Goal: Obtain resource: Download file/media

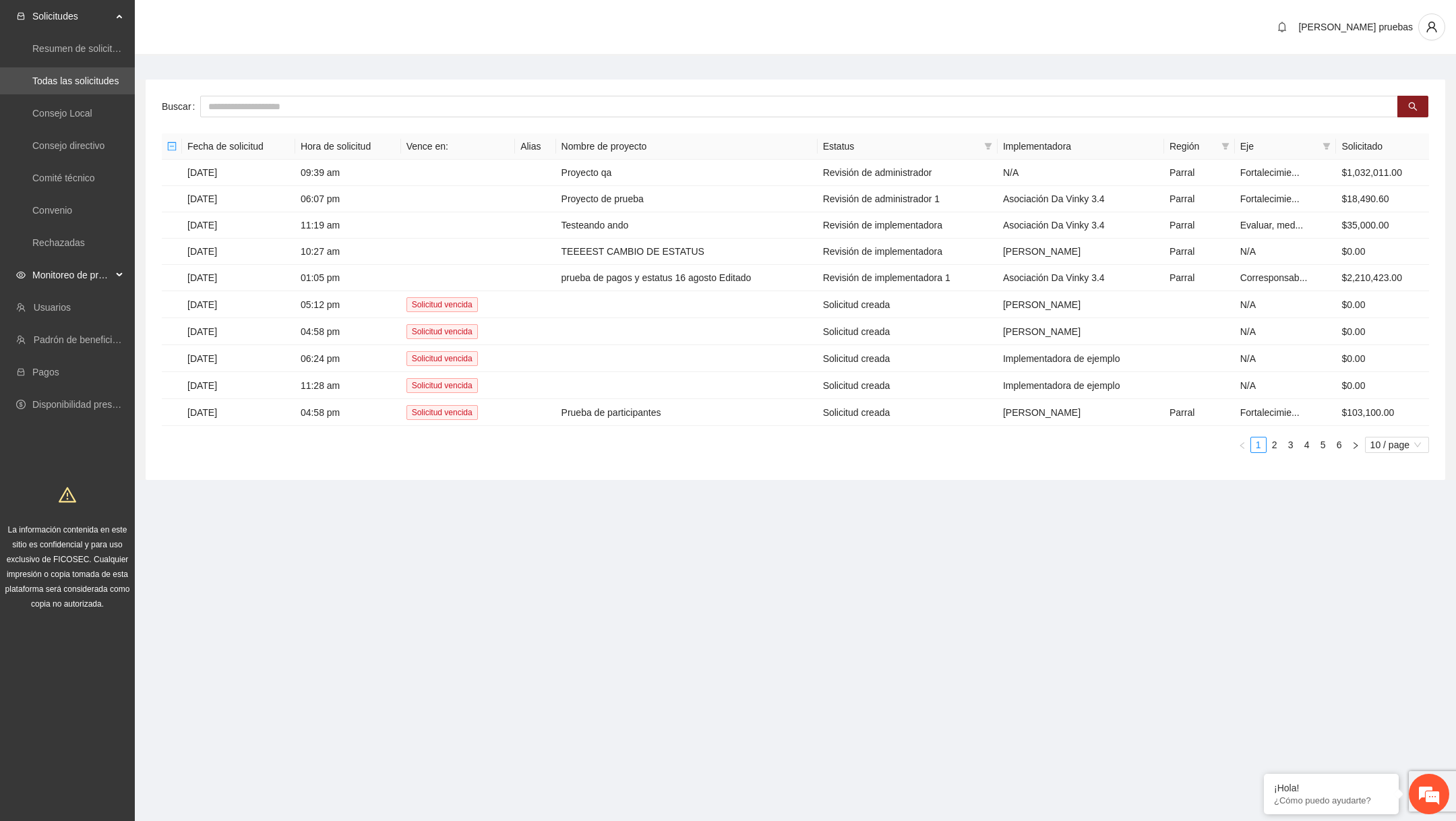
click at [80, 279] on span "Monitoreo de proyectos" at bounding box center [72, 275] width 79 height 27
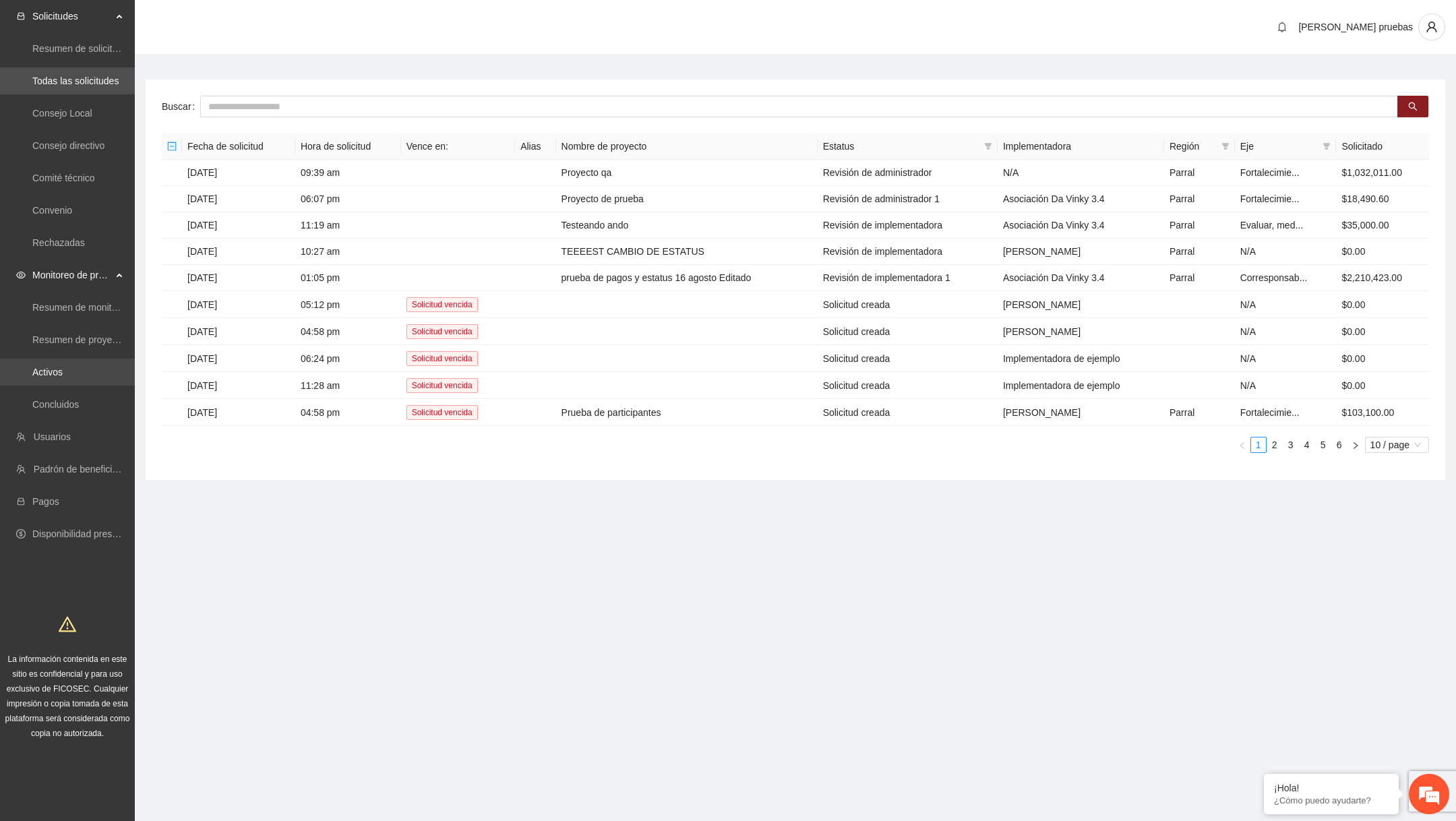
click at [63, 374] on link "Activos" at bounding box center [47, 372] width 30 height 11
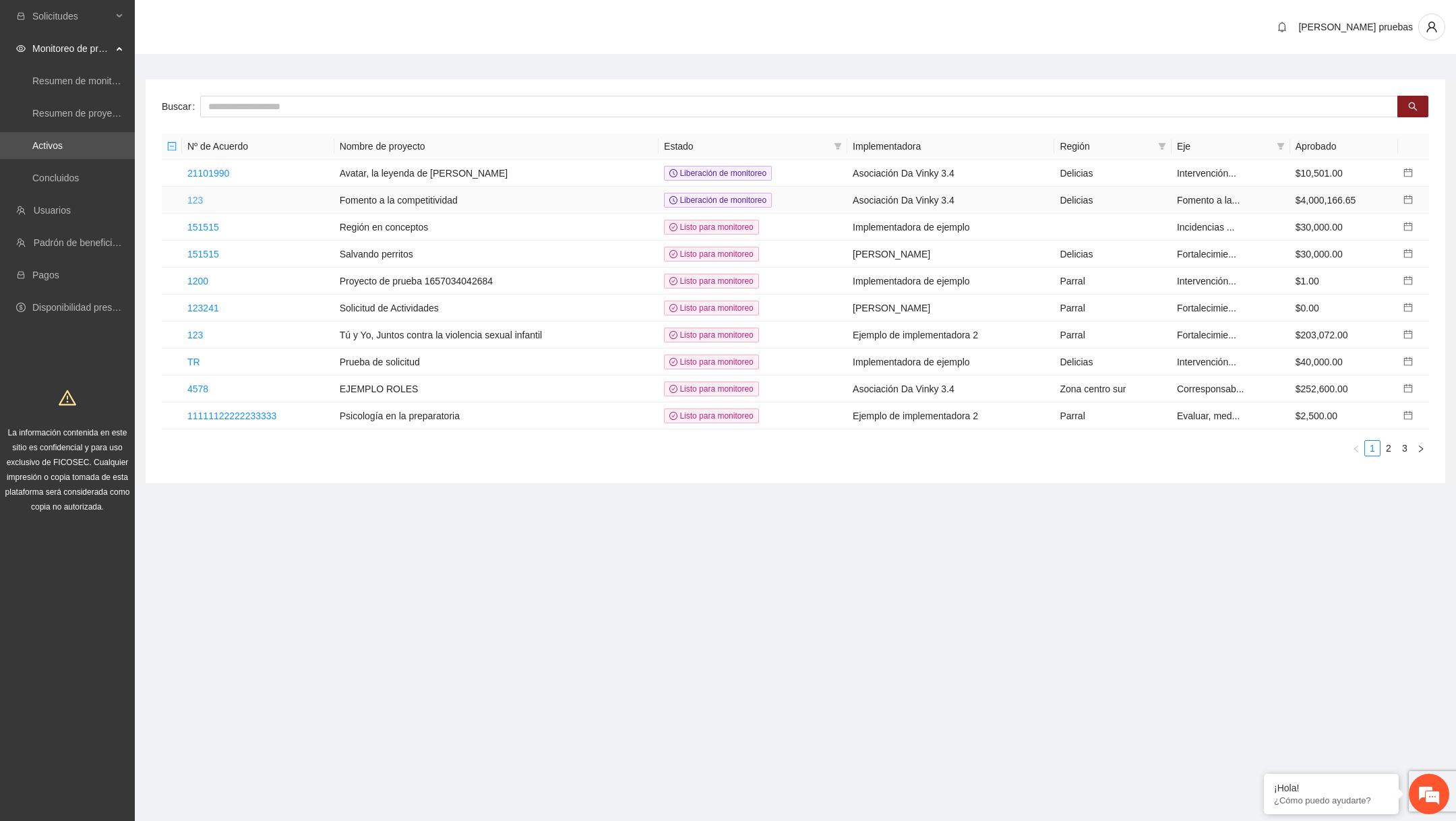
click at [199, 196] on link "123" at bounding box center [195, 200] width 16 height 11
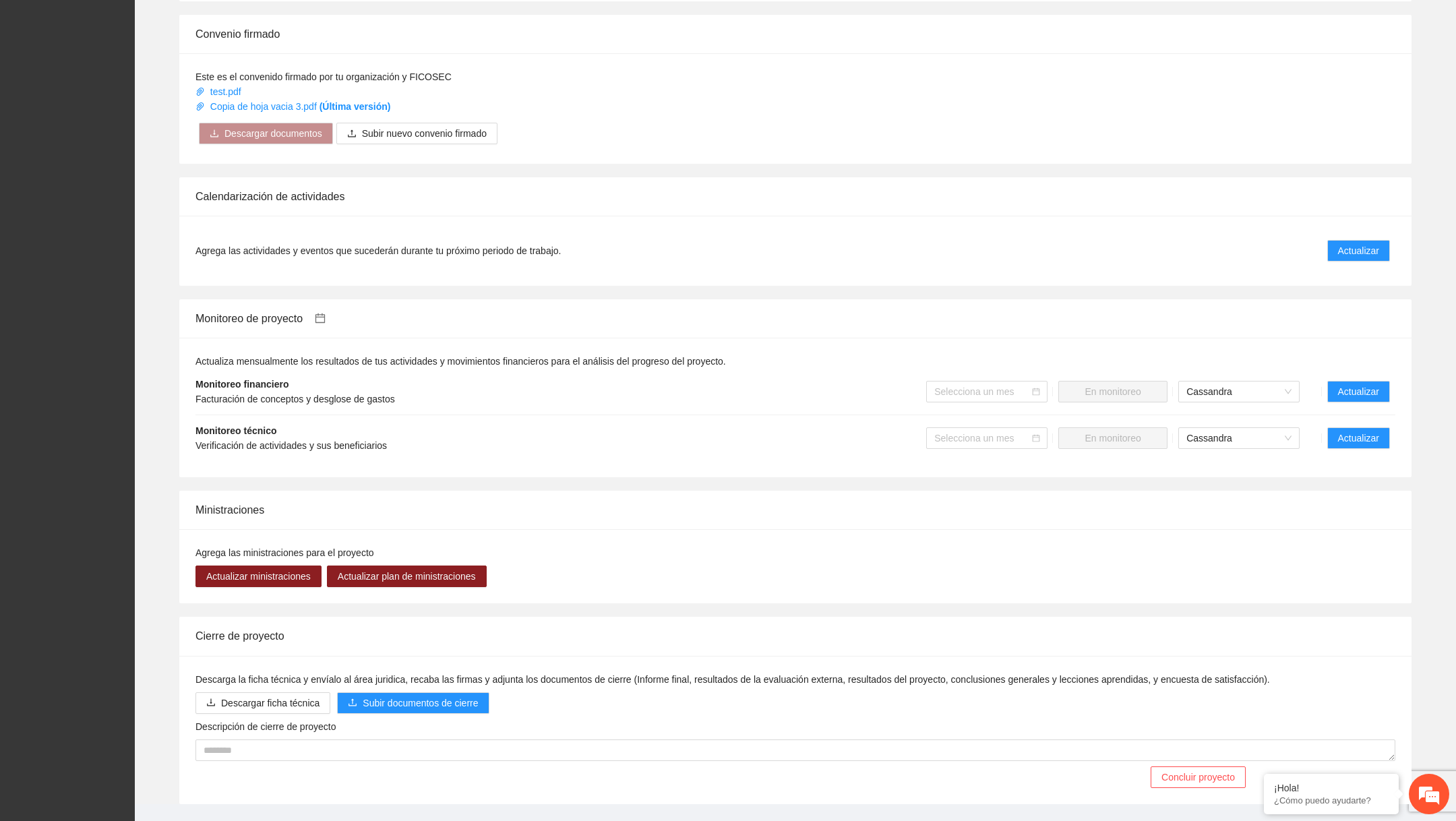
scroll to position [714, 0]
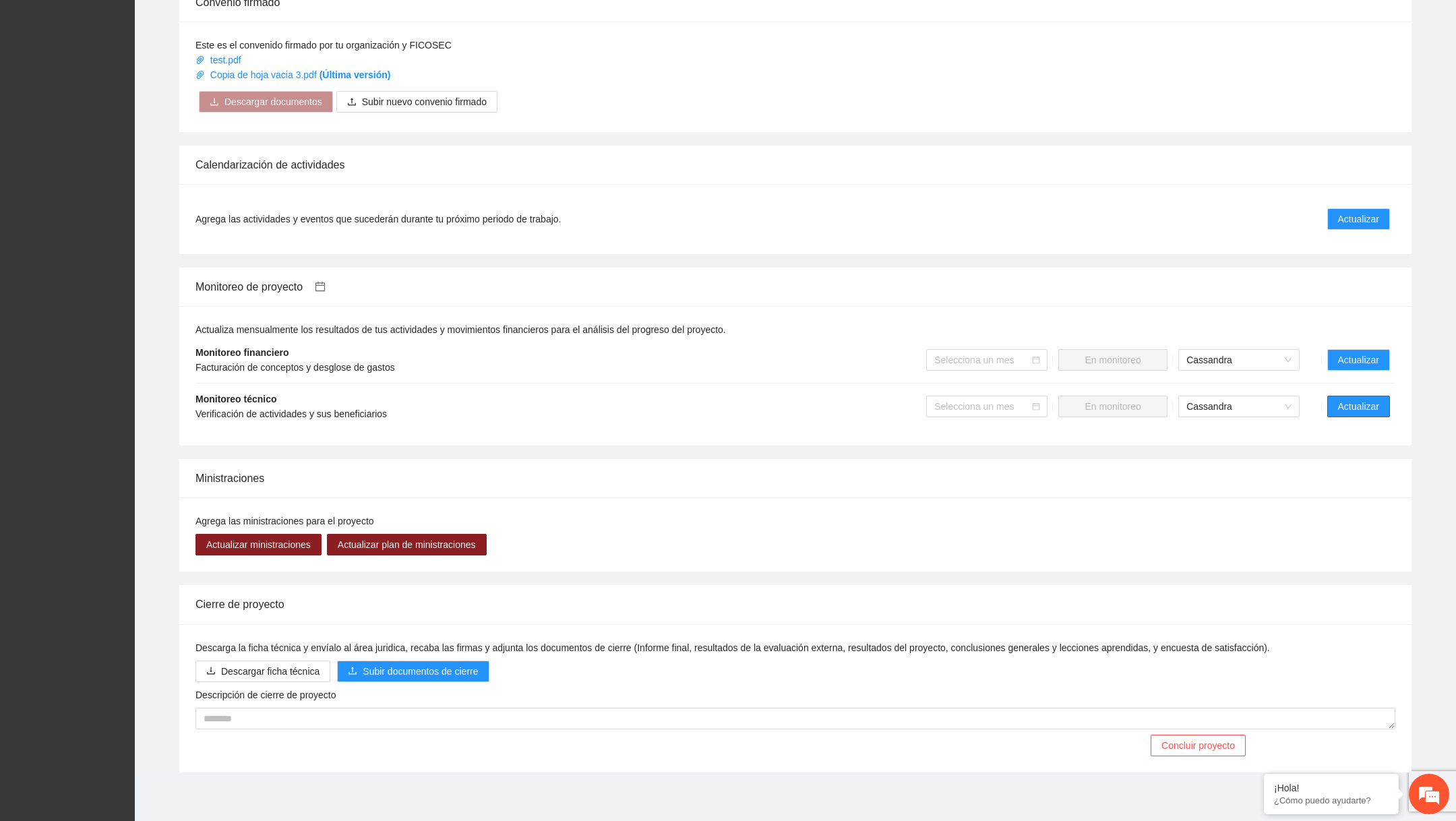
click at [1358, 395] on button "Actualizar" at bounding box center [1358, 406] width 63 height 22
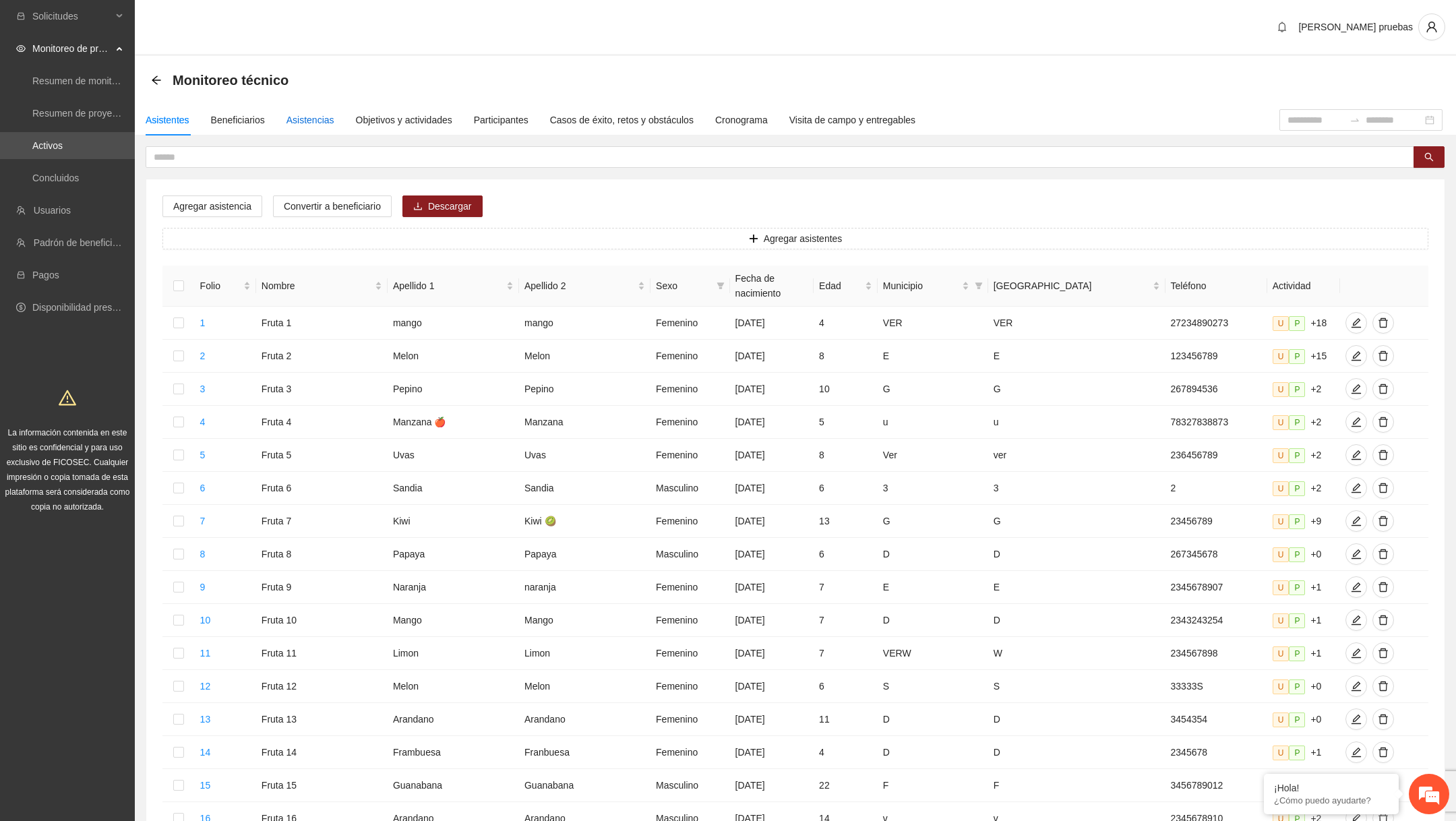
click at [332, 121] on div "Asistencias" at bounding box center [310, 120] width 48 height 15
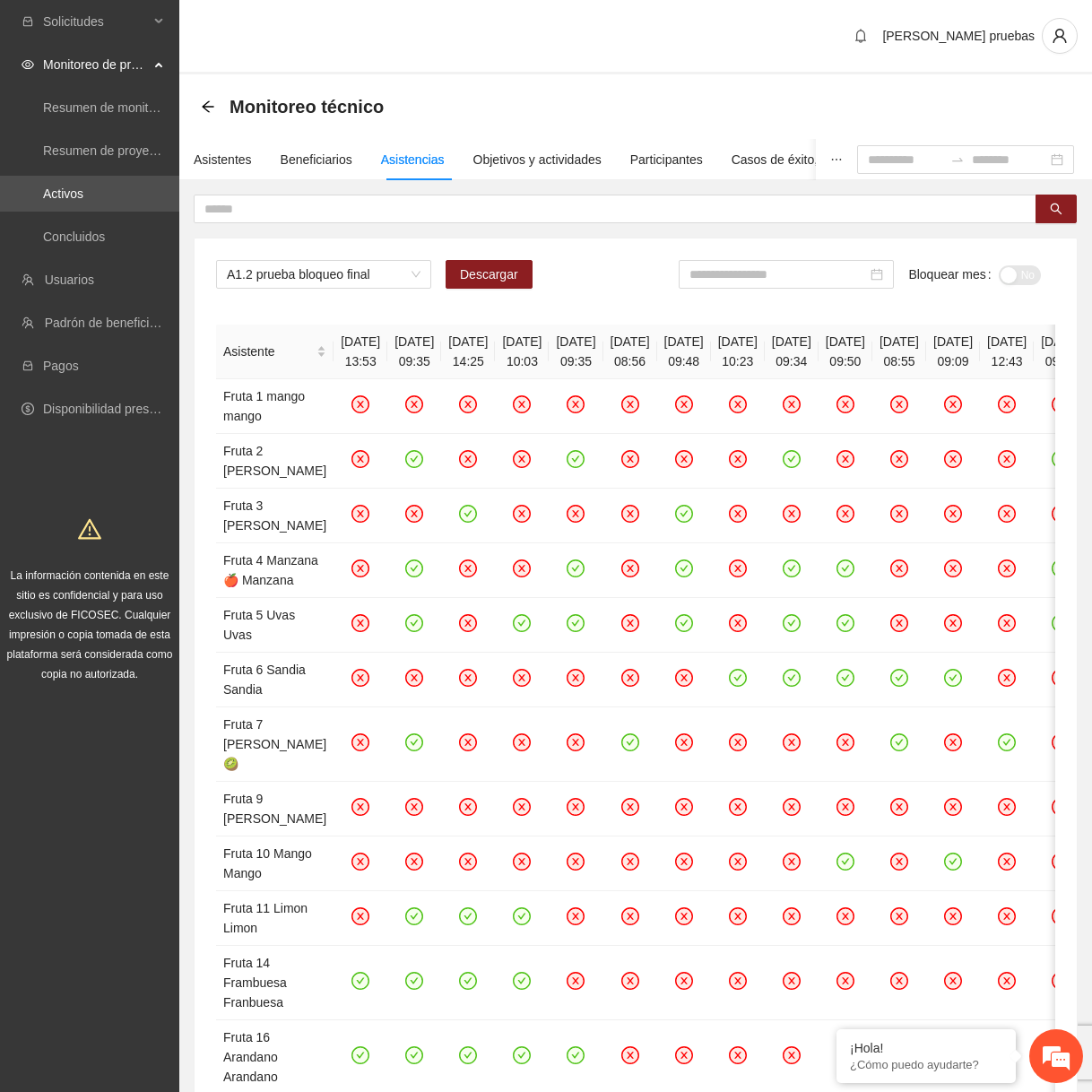
click at [479, 256] on div "A1.2 prueba bloqueo final Descargar Bloquear mes No Asistente [DATE] 13:53 [DAT…" at bounding box center [635, 749] width 882 height 1019
click at [479, 269] on span "Descargar" at bounding box center [489, 274] width 58 height 20
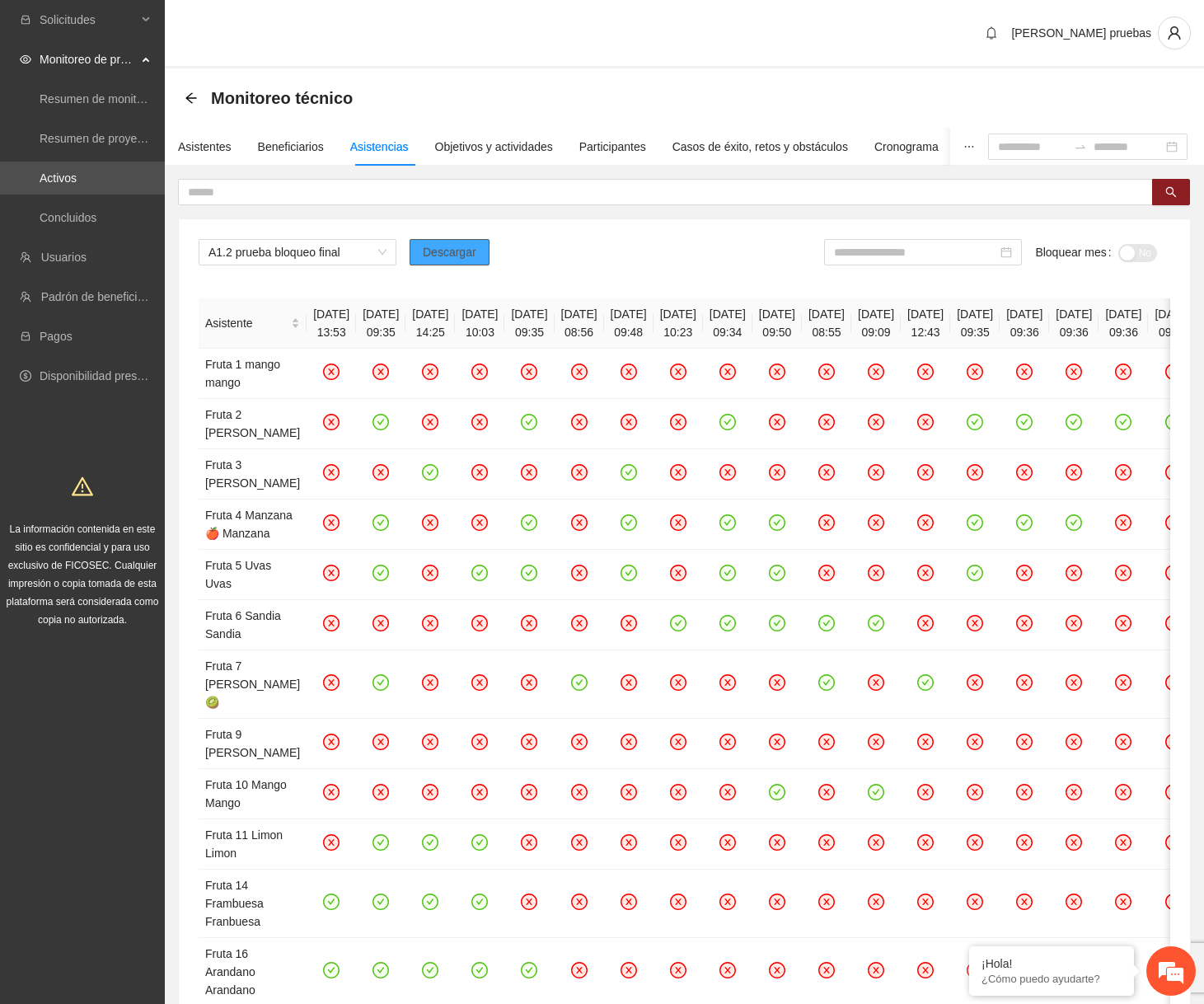
click at [458, 261] on button "Descargar" at bounding box center [450, 252] width 80 height 27
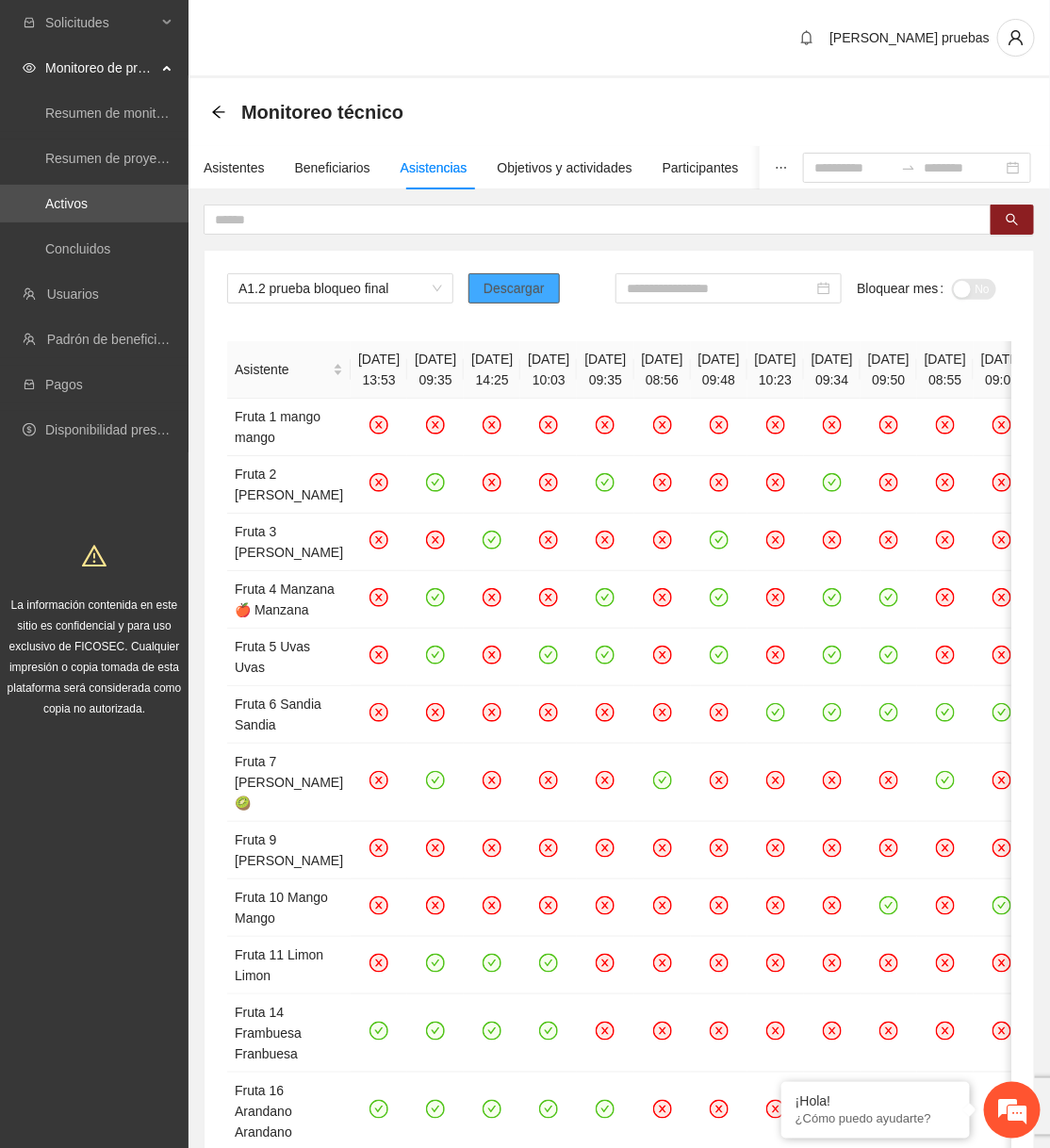
click at [511, 295] on span "Descargar" at bounding box center [514, 288] width 61 height 21
click at [507, 296] on span "Descargar" at bounding box center [514, 288] width 61 height 21
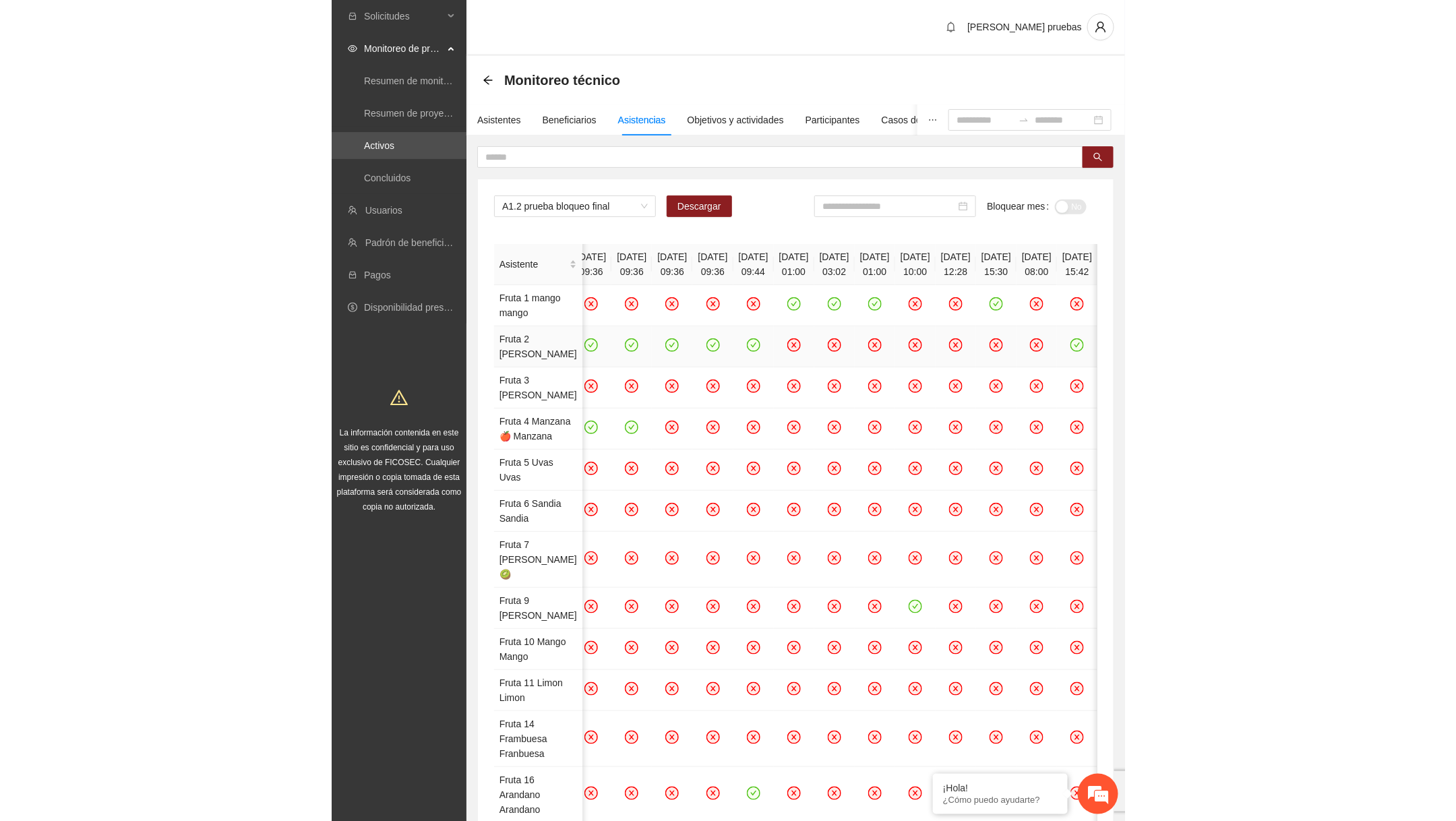
scroll to position [0, 901]
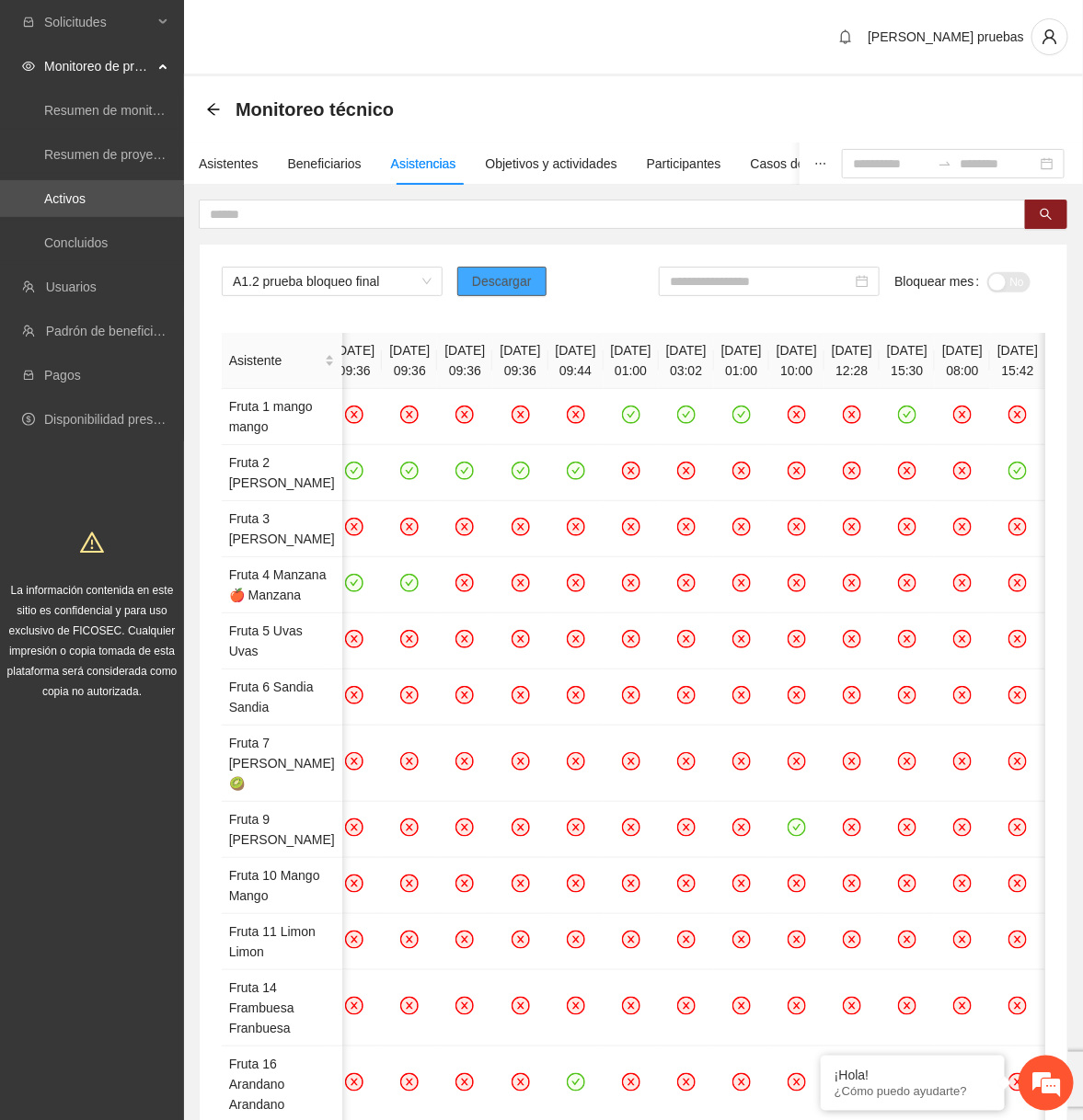
click at [498, 285] on span "Descargar" at bounding box center [501, 281] width 60 height 20
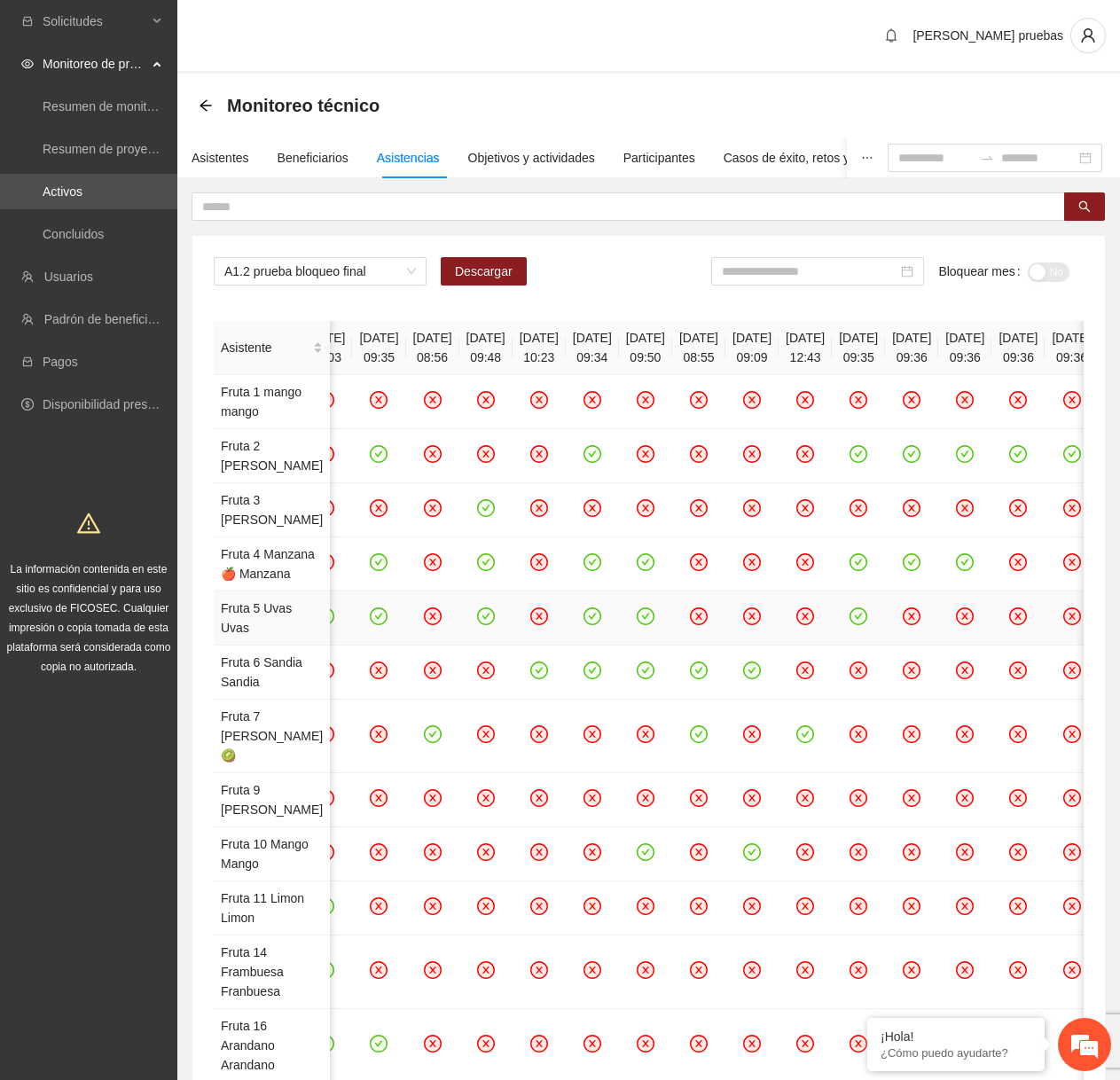
scroll to position [0, 0]
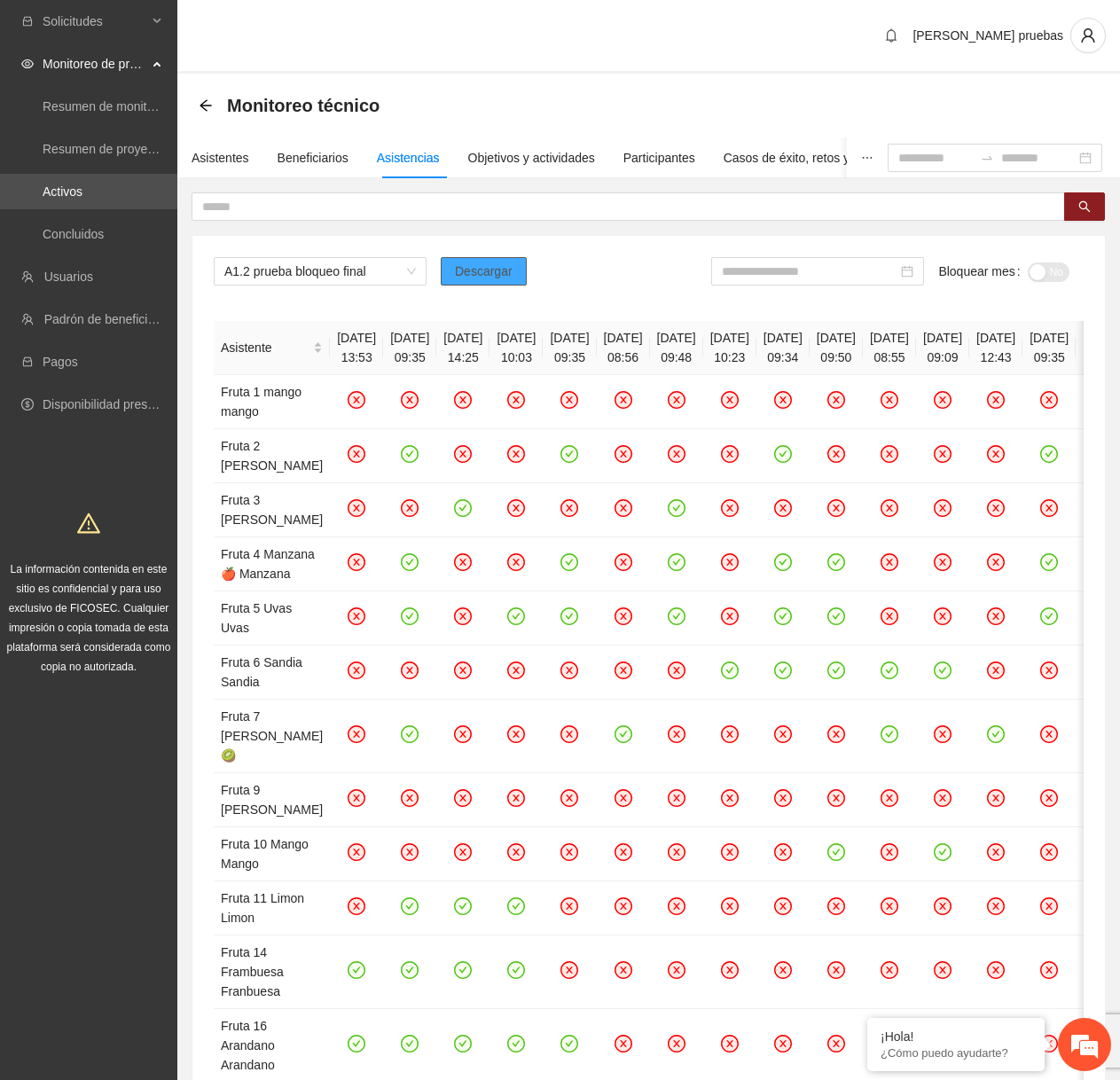
click at [499, 273] on span "Descargar" at bounding box center [483, 271] width 57 height 20
click at [871, 1018] on em at bounding box center [867, 1020] width 18 height 18
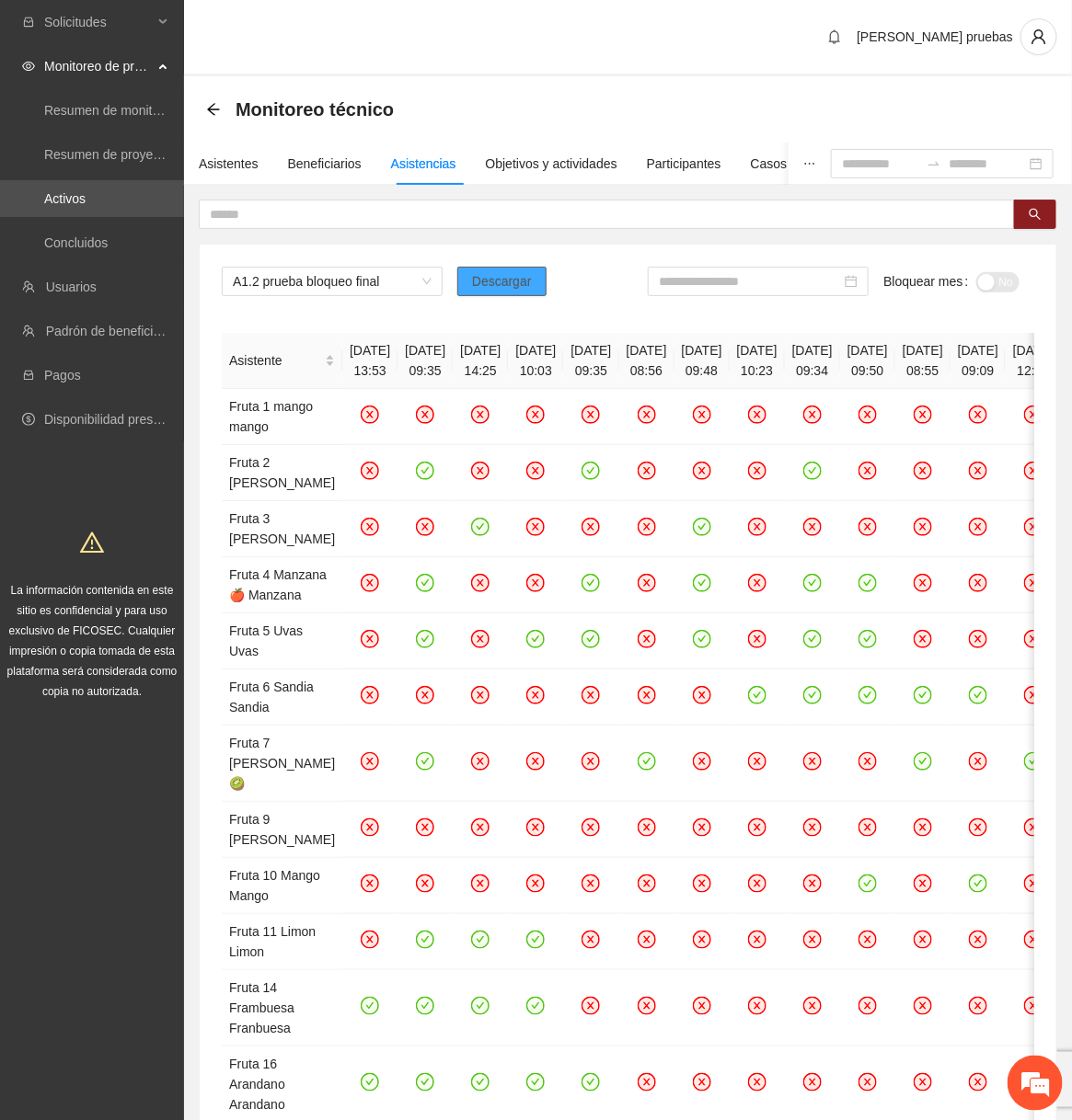
click at [529, 288] on span "Descargar" at bounding box center [502, 281] width 60 height 20
click at [483, 291] on button "Descargar" at bounding box center [502, 281] width 89 height 30
drag, startPoint x: 397, startPoint y: 348, endPoint x: 476, endPoint y: 363, distance: 80.4
click at [453, 363] on th "[DATE] 09:35" at bounding box center [424, 361] width 55 height 56
copy th "[DATE] 09:35"
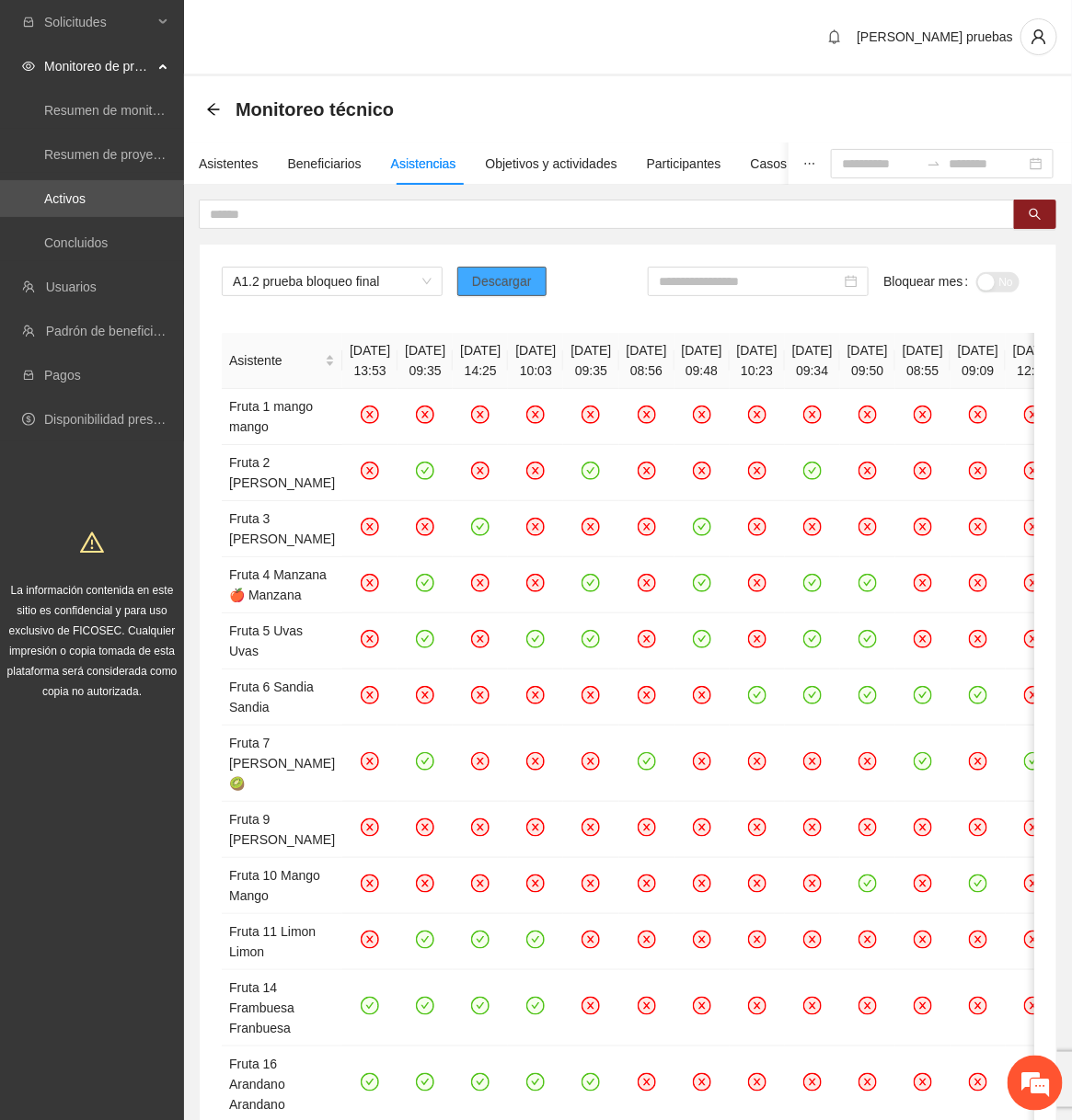
click at [522, 280] on span "Descargar" at bounding box center [502, 281] width 60 height 20
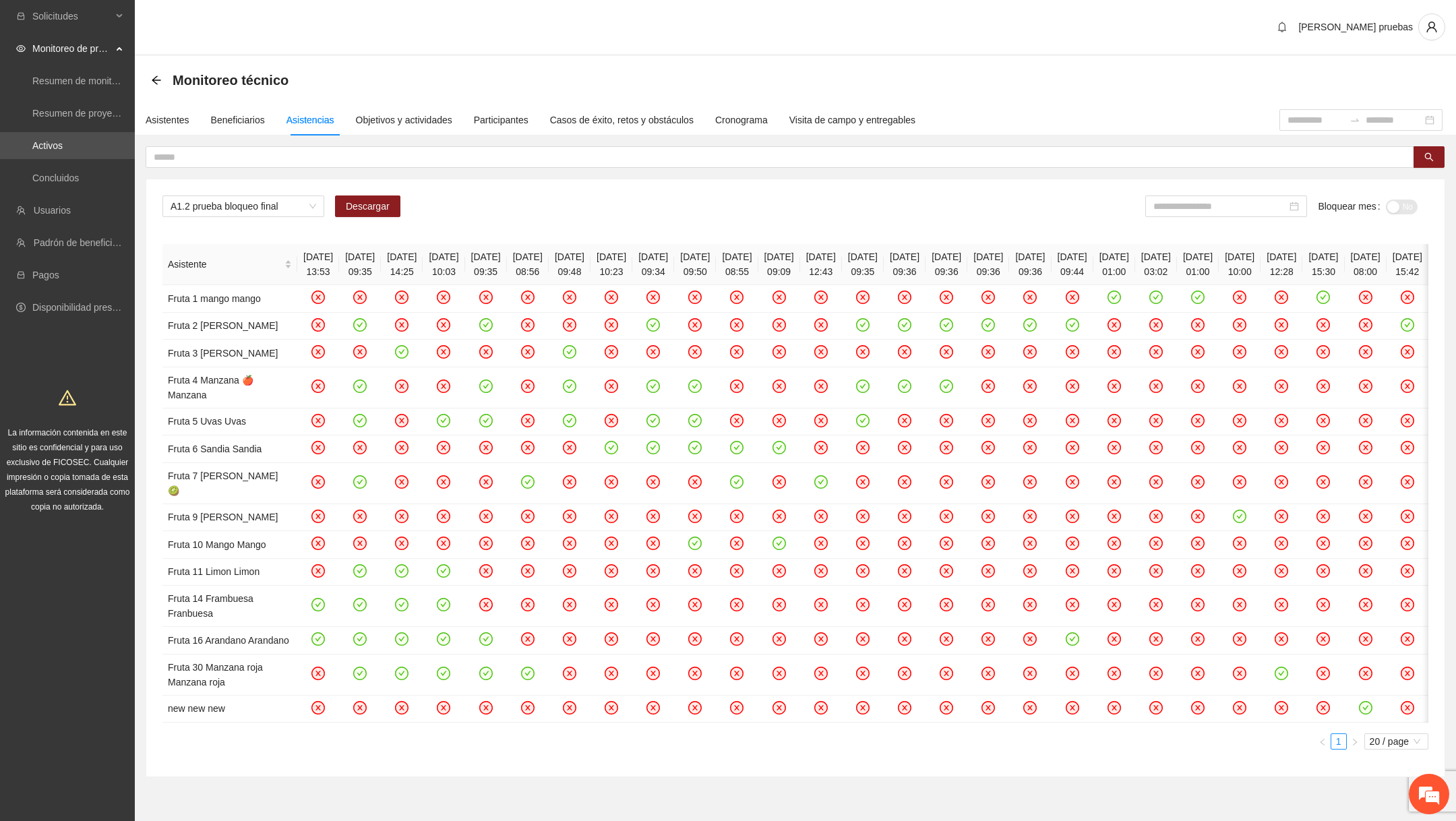
click at [507, 265] on th "[DATE] 09:35" at bounding box center [486, 264] width 42 height 41
click at [548, 268] on th "[DATE] 08:56" at bounding box center [527, 264] width 42 height 41
click at [548, 268] on th "[DATE] 08:56" at bounding box center [527, 264] width 42 height 41
click at [591, 271] on th "[DATE] 09:48" at bounding box center [569, 264] width 42 height 41
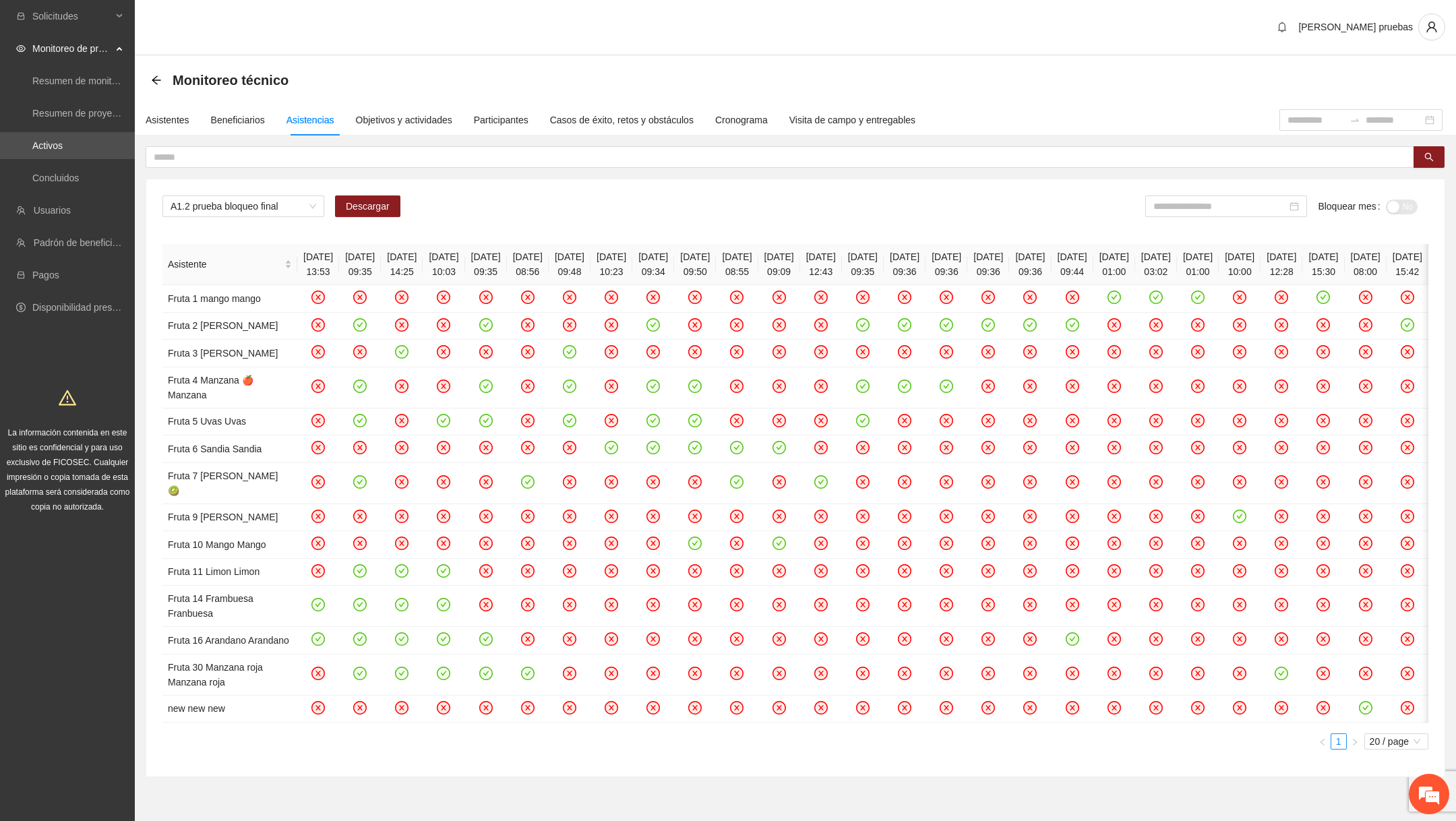
click at [591, 272] on th "[DATE] 09:48" at bounding box center [569, 264] width 42 height 41
click at [632, 273] on th "[DATE] 10:23" at bounding box center [611, 264] width 42 height 41
click at [674, 271] on th "[DATE] 09:34" at bounding box center [653, 264] width 42 height 41
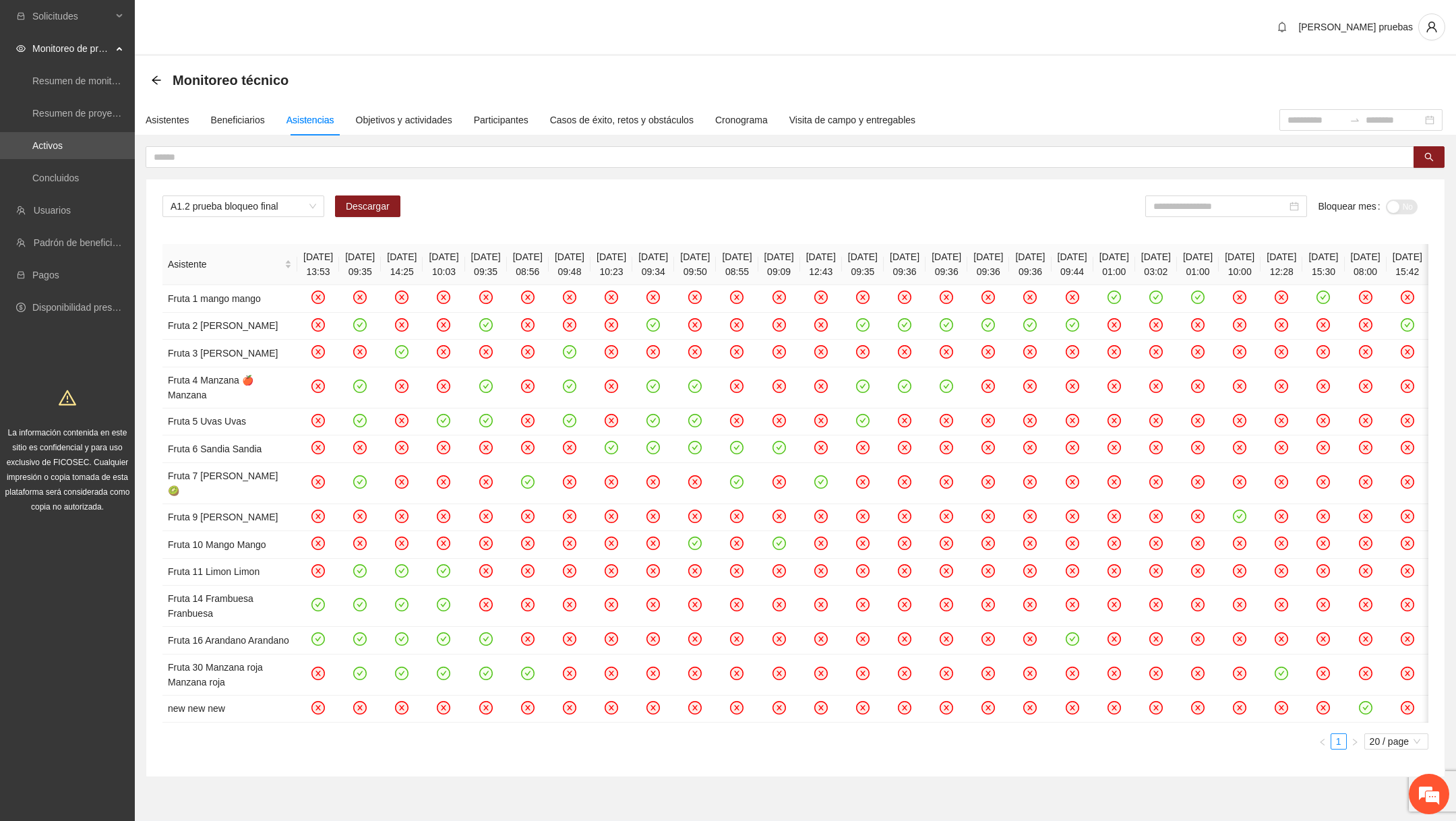
click at [716, 270] on th "[DATE] 09:50" at bounding box center [695, 264] width 42 height 41
click at [757, 273] on th "[DATE] 08:55" at bounding box center [736, 264] width 42 height 41
click at [757, 273] on th "[DATE] 08:55" at bounding box center [736, 264] width 42 height 41
click at [800, 272] on th "[DATE] 09:09" at bounding box center [779, 264] width 42 height 41
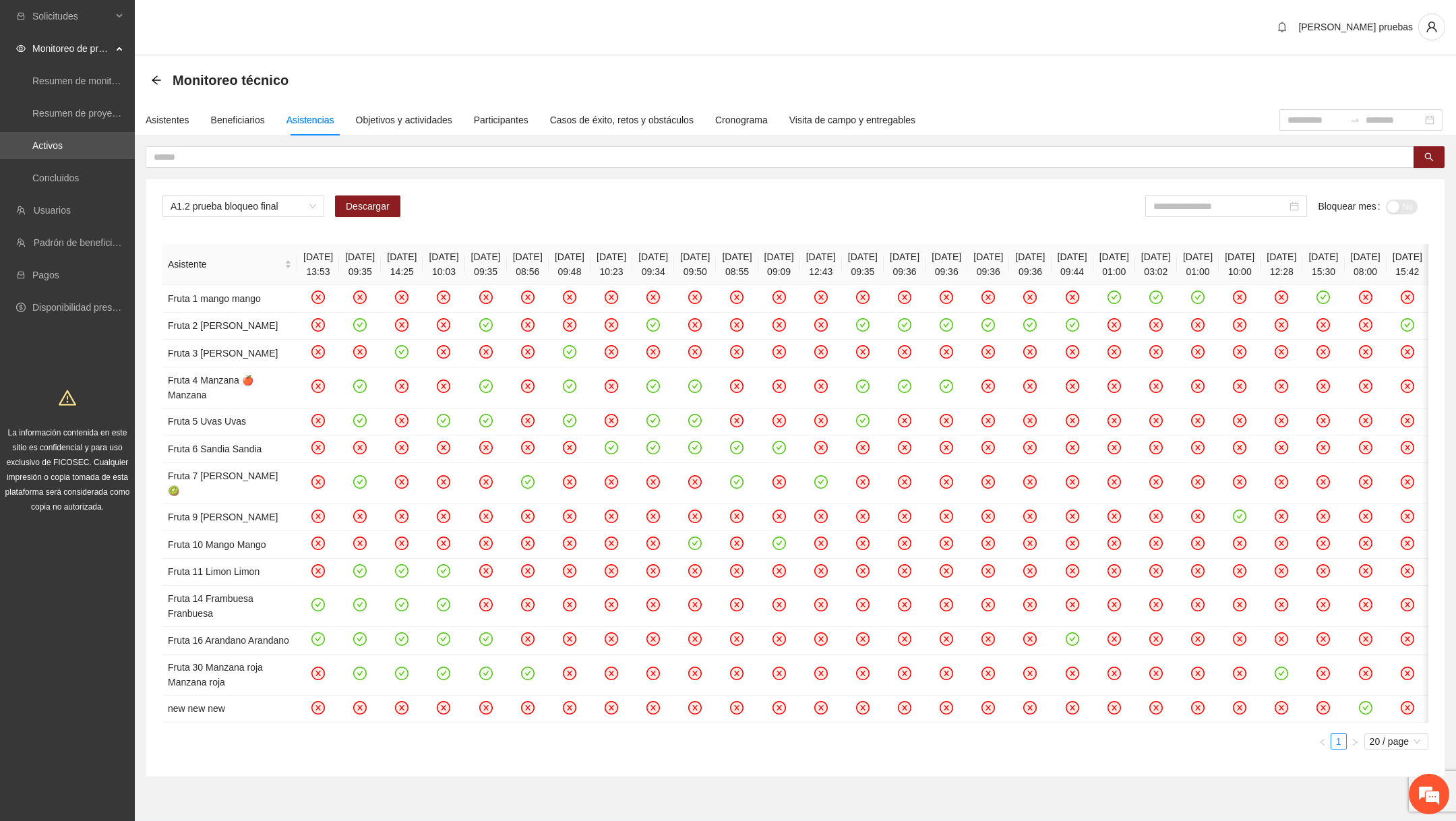
click at [800, 272] on th "[DATE] 09:09" at bounding box center [779, 264] width 42 height 41
drag, startPoint x: 1036, startPoint y: 267, endPoint x: 1013, endPoint y: 268, distance: 23.0
click at [842, 268] on th "[DATE] 12:43" at bounding box center [821, 264] width 42 height 41
click at [800, 271] on th "[DATE] 09:09" at bounding box center [779, 264] width 42 height 41
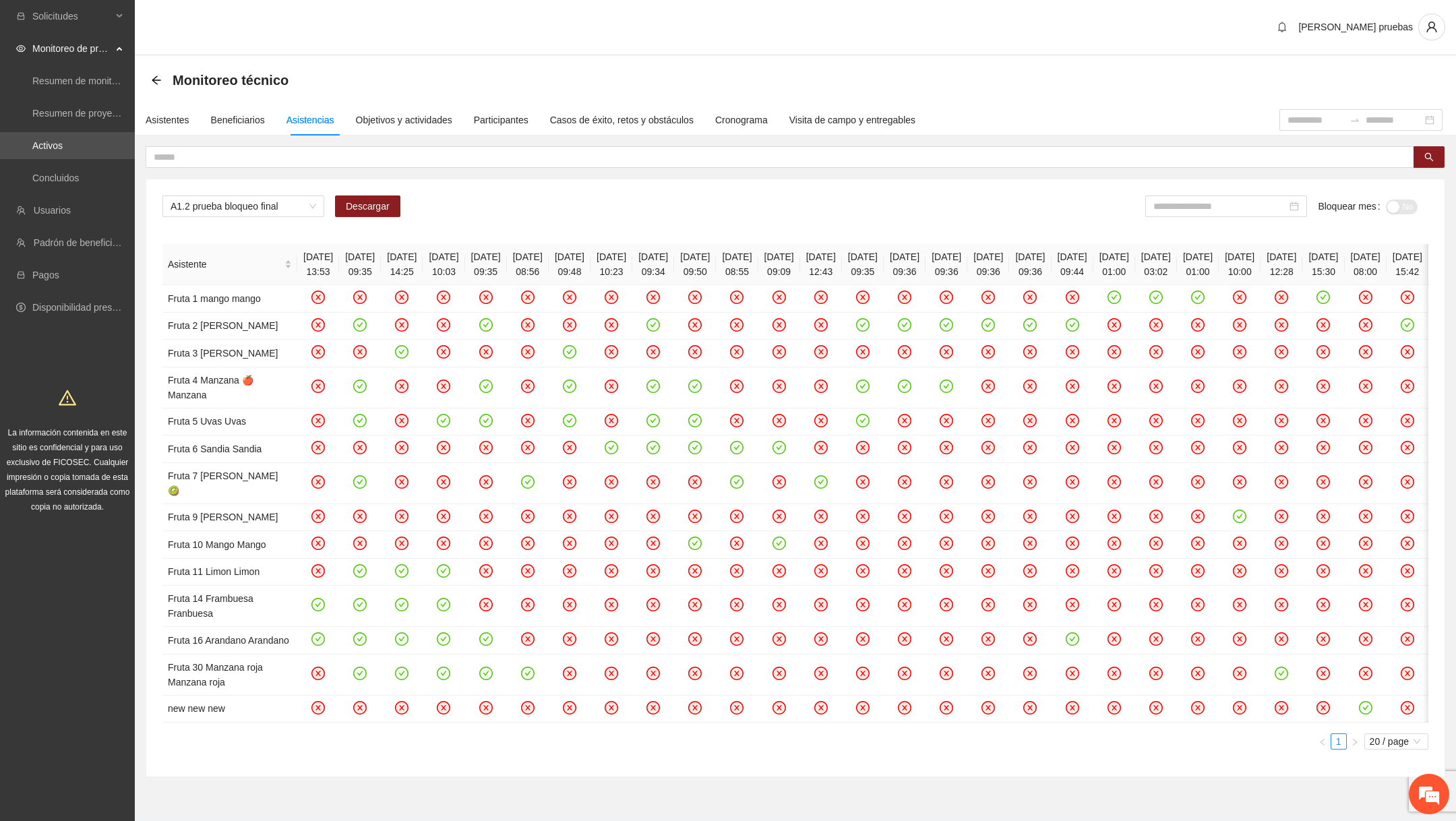
click at [757, 268] on th "[DATE] 08:55" at bounding box center [736, 264] width 42 height 41
click at [716, 266] on th "[DATE] 09:50" at bounding box center [695, 264] width 42 height 41
click at [674, 273] on th "[DATE] 09:34" at bounding box center [653, 264] width 42 height 41
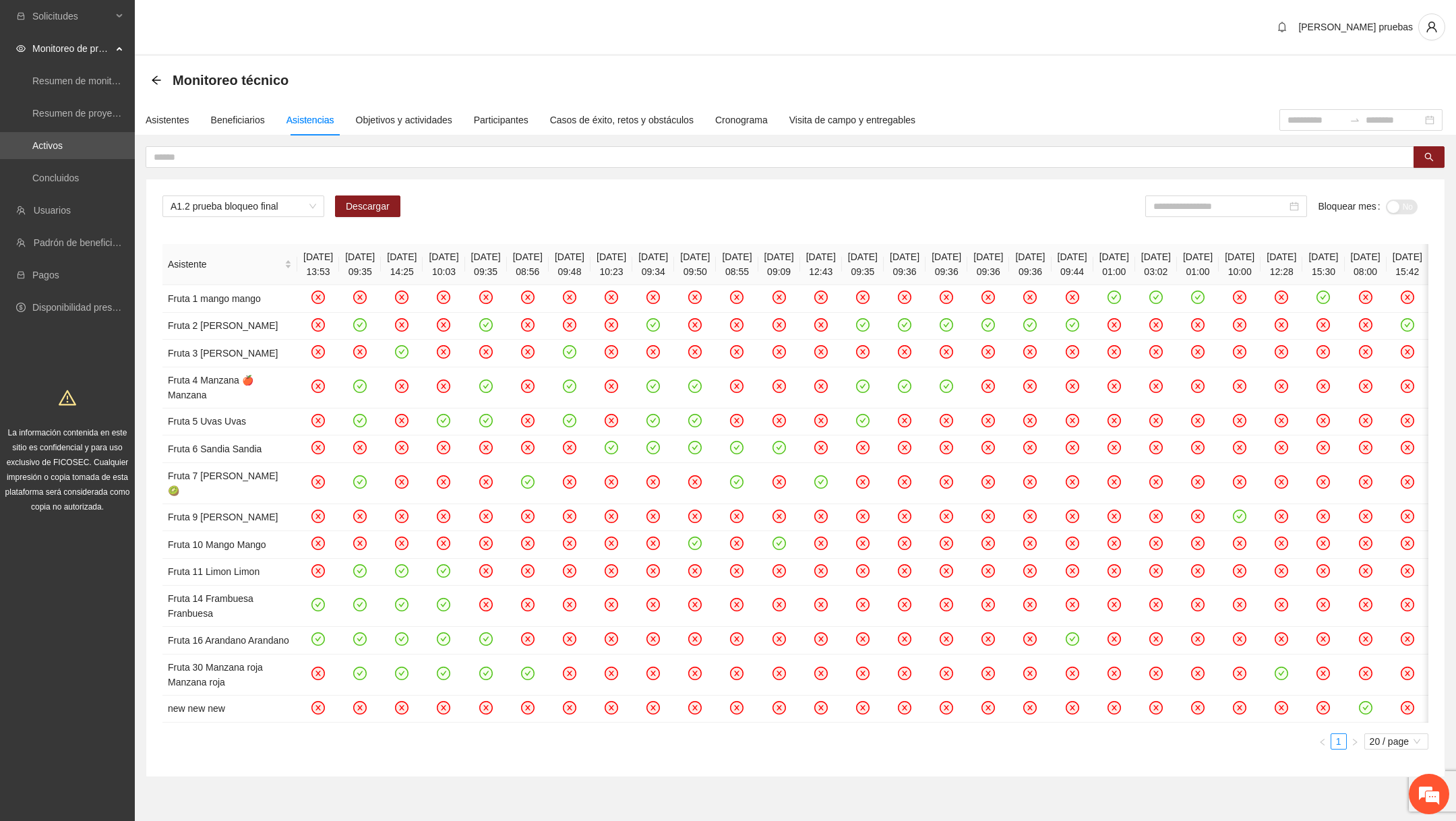
click at [674, 272] on th "[DATE] 09:34" at bounding box center [653, 264] width 42 height 41
click at [632, 269] on th "[DATE] 10:23" at bounding box center [611, 264] width 42 height 41
click at [591, 274] on th "[DATE] 09:48" at bounding box center [569, 264] width 42 height 41
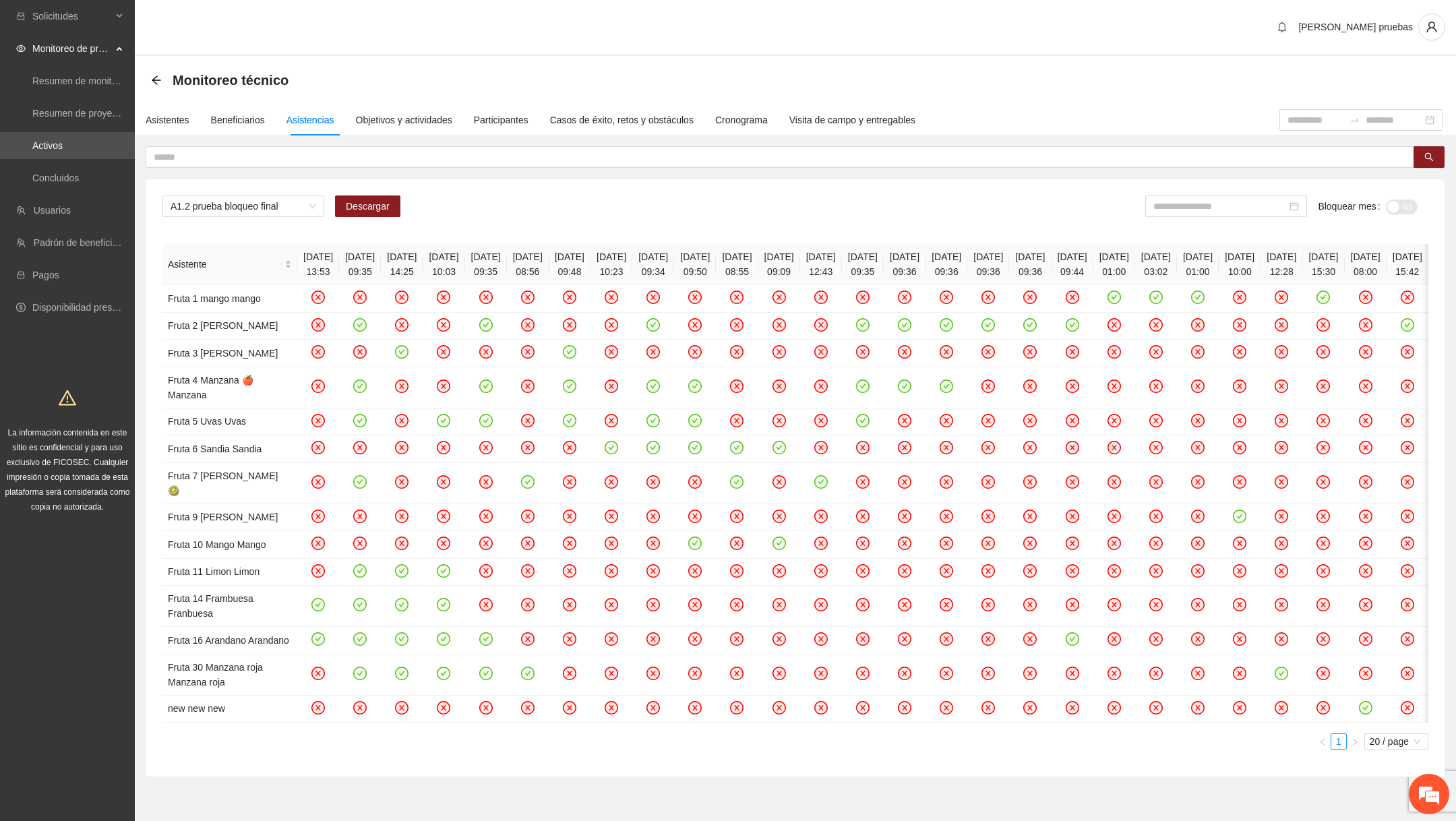
click at [548, 270] on th "[DATE] 08:56" at bounding box center [527, 264] width 42 height 41
click at [507, 272] on th "[DATE] 09:35" at bounding box center [486, 264] width 42 height 41
click at [455, 269] on th "[DATE] 10:03" at bounding box center [443, 264] width 42 height 41
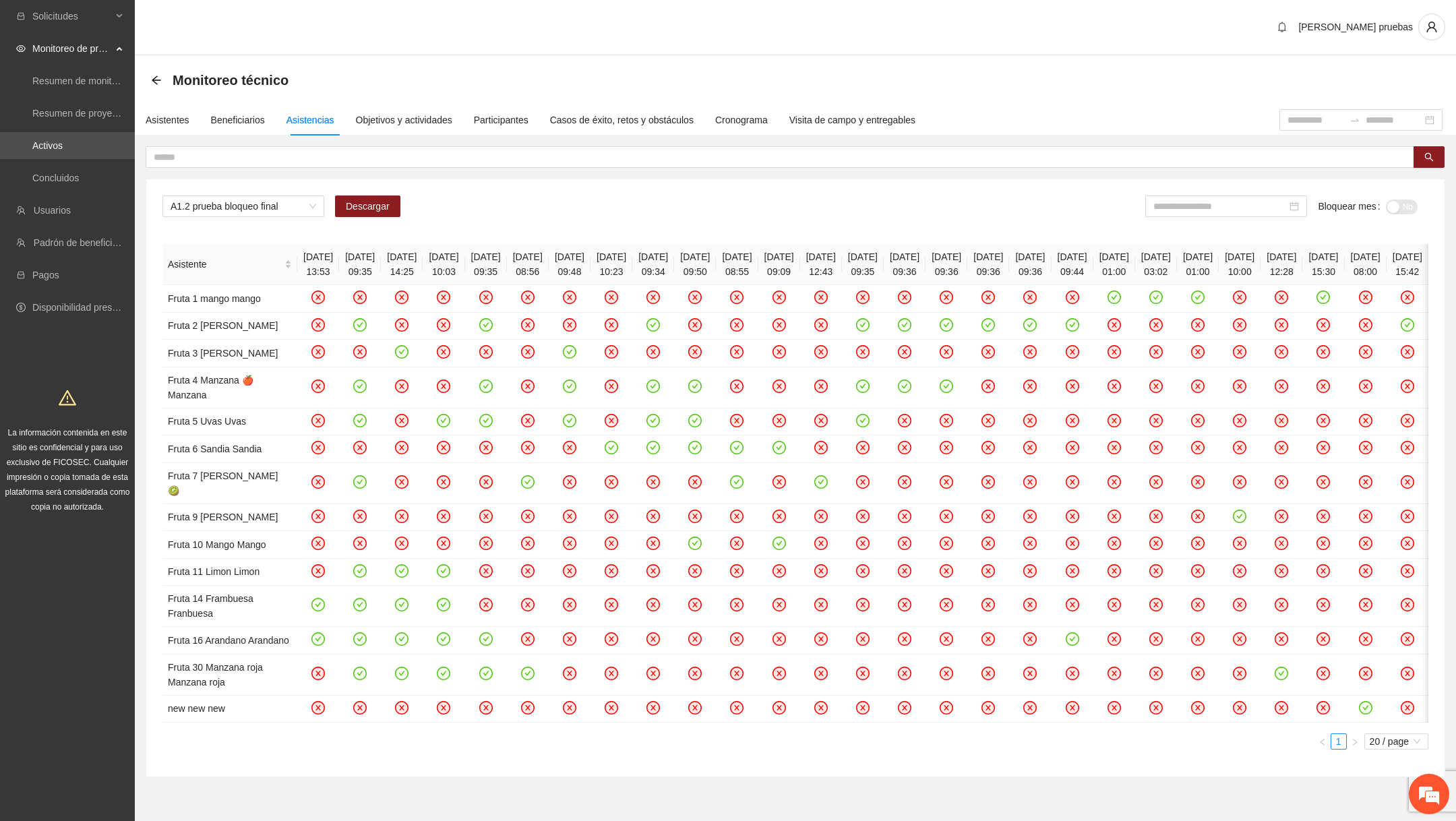
click at [455, 269] on th "[DATE] 10:03" at bounding box center [443, 264] width 42 height 41
click at [390, 270] on th "[DATE] 14:25" at bounding box center [402, 264] width 42 height 41
click at [339, 269] on th "[DATE] 09:35" at bounding box center [359, 264] width 42 height 41
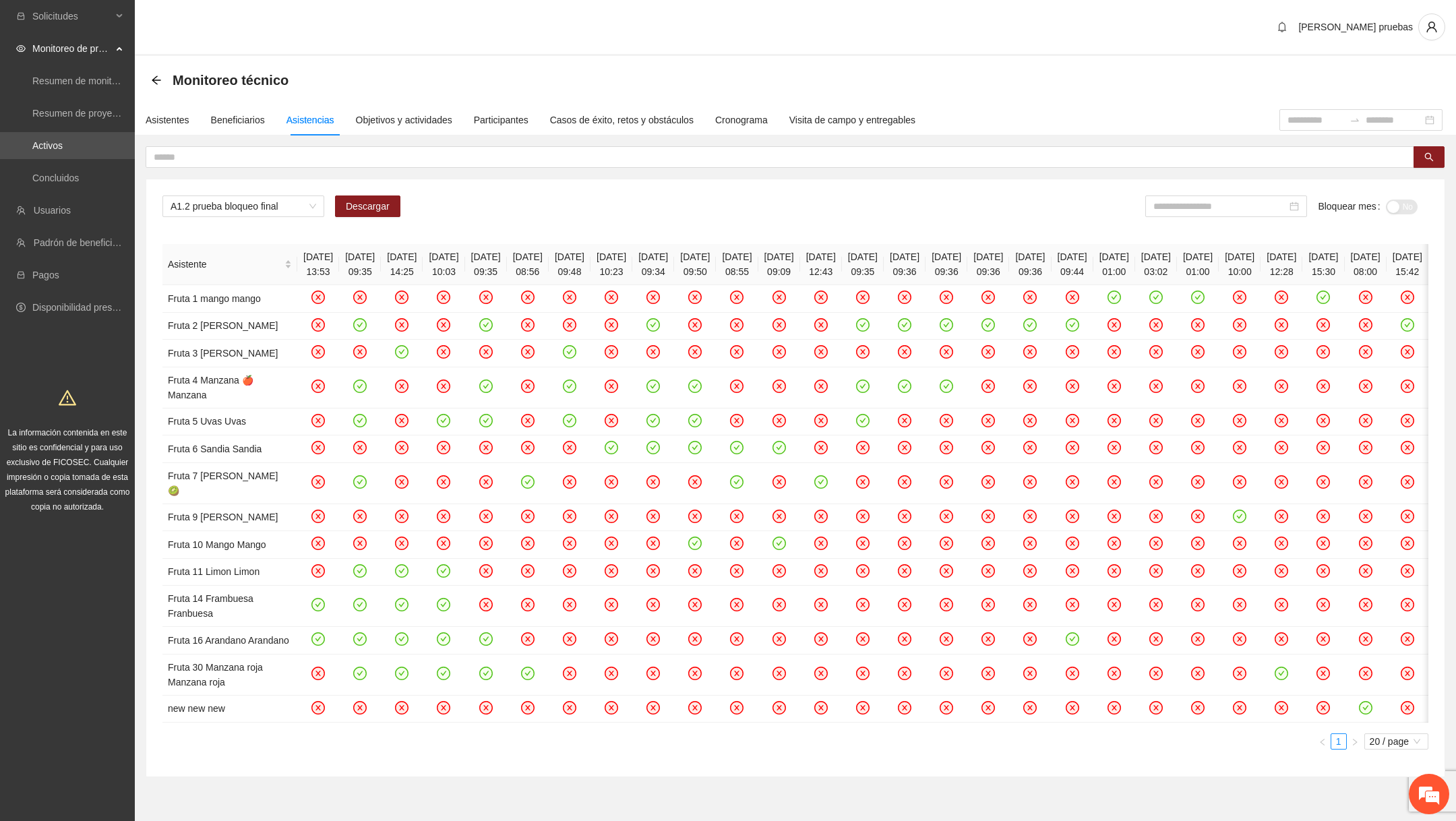
click at [389, 270] on th "[DATE] 14:25" at bounding box center [402, 264] width 42 height 41
click at [447, 272] on th "[DATE] 10:03" at bounding box center [443, 264] width 42 height 41
click at [505, 270] on th "[DATE] 09:35" at bounding box center [486, 264] width 42 height 41
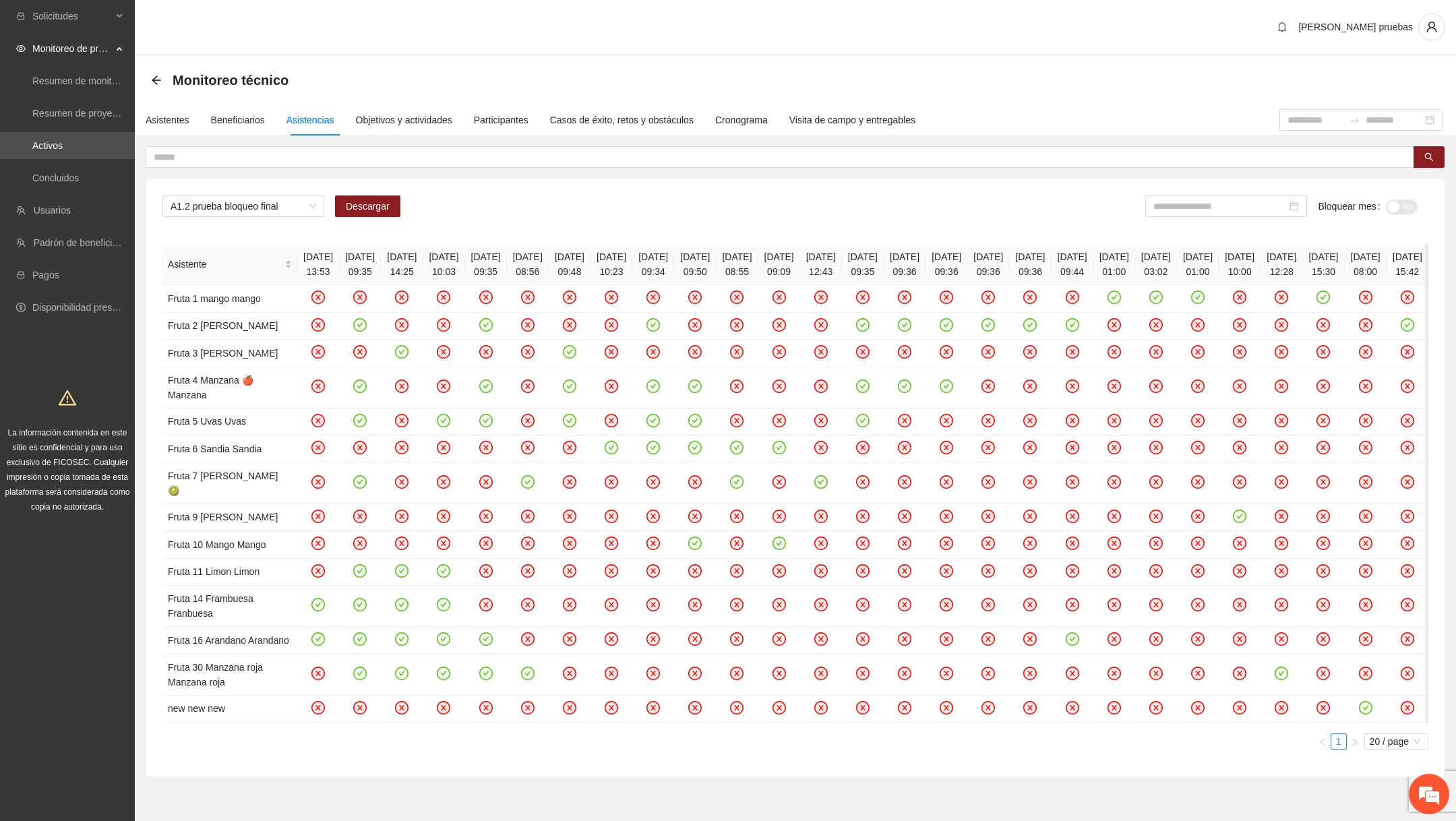
click at [505, 270] on th "[DATE] 09:35" at bounding box center [486, 264] width 42 height 41
click at [548, 274] on th "[DATE] 08:56" at bounding box center [527, 264] width 42 height 41
click at [591, 267] on th "[DATE] 09:48" at bounding box center [569, 264] width 42 height 41
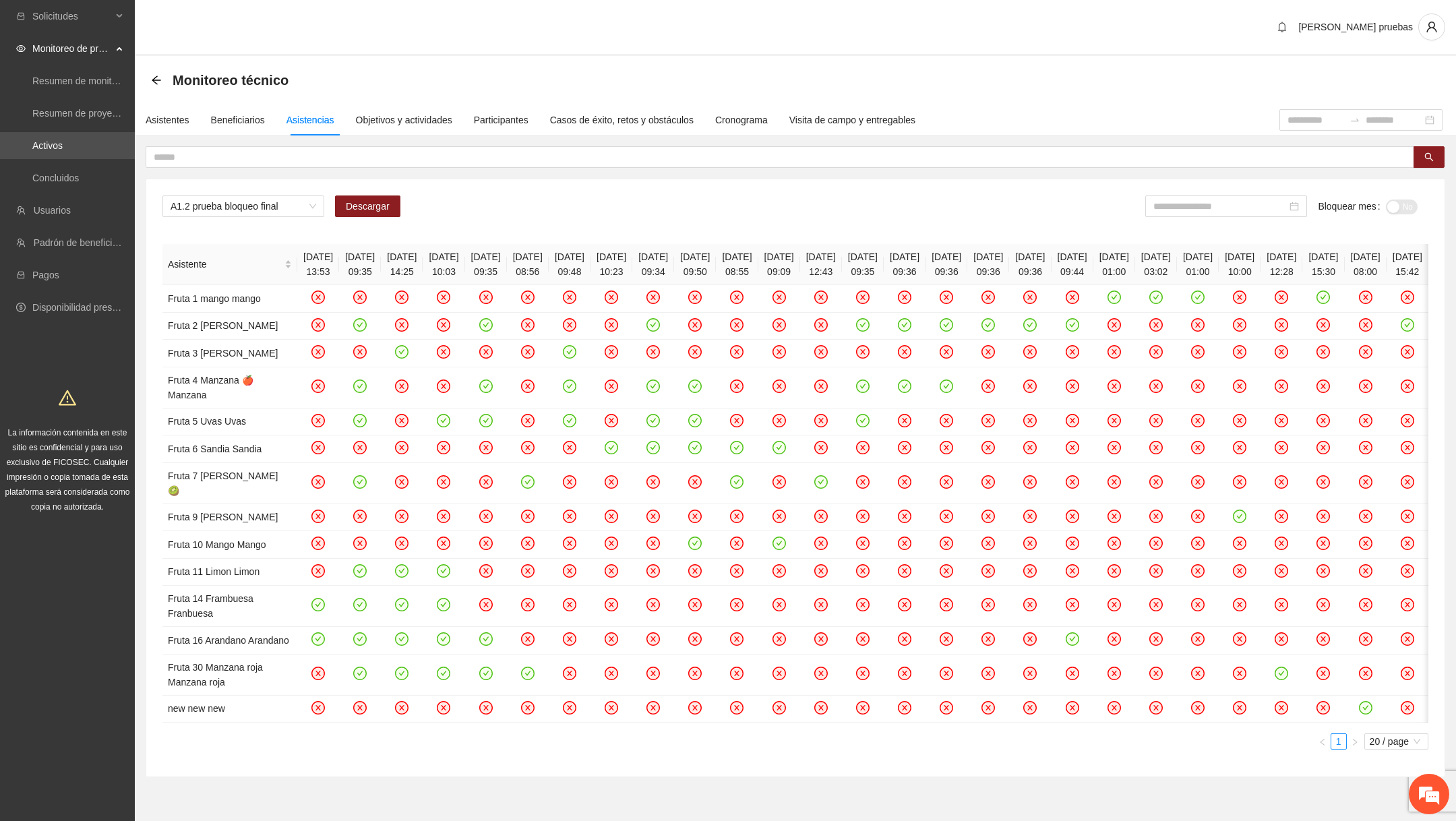
click at [632, 270] on th "[DATE] 10:23" at bounding box center [611, 264] width 42 height 41
click at [674, 265] on th "[DATE] 09:34" at bounding box center [653, 264] width 42 height 41
click at [716, 270] on th "[DATE] 09:50" at bounding box center [695, 264] width 42 height 41
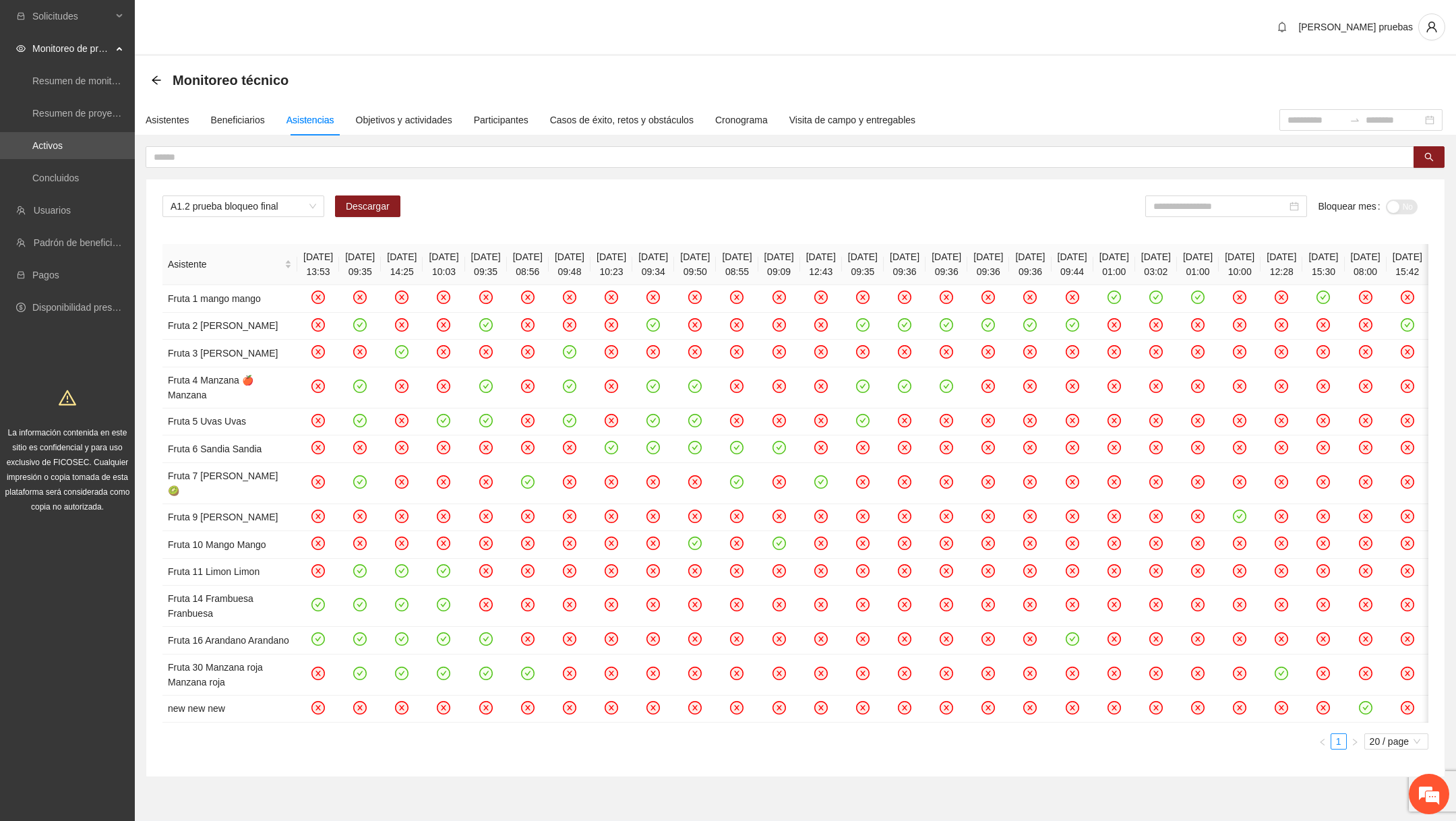
click at [716, 270] on th "[DATE] 09:50" at bounding box center [695, 264] width 42 height 41
click at [757, 269] on th "[DATE] 08:55" at bounding box center [736, 264] width 42 height 41
click at [757, 270] on th "[DATE] 08:55" at bounding box center [736, 264] width 42 height 41
click at [800, 270] on th "[DATE] 09:09" at bounding box center [779, 264] width 42 height 41
click at [800, 271] on th "[DATE] 09:09" at bounding box center [779, 264] width 42 height 41
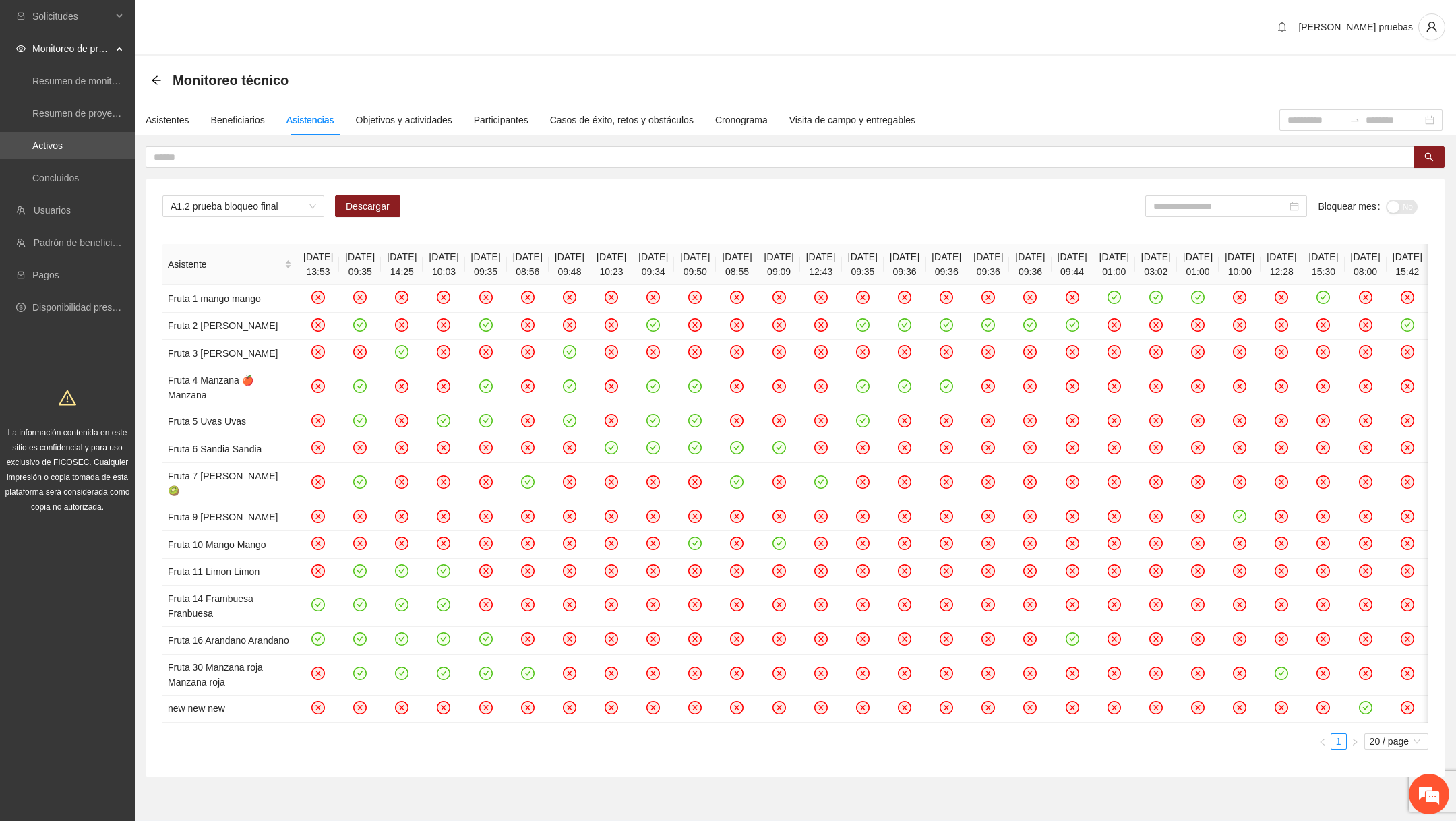
click at [842, 277] on th "[DATE] 12:43" at bounding box center [821, 264] width 42 height 41
click at [884, 274] on th "[DATE] 09:35" at bounding box center [863, 264] width 42 height 41
click at [884, 275] on th "[DATE] 09:35" at bounding box center [863, 264] width 42 height 41
